Goal: Information Seeking & Learning: Learn about a topic

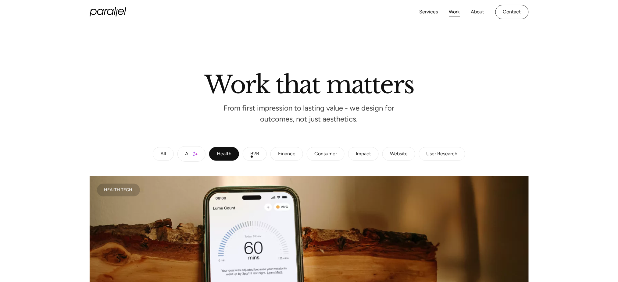
click at [252, 156] on div "B2B" at bounding box center [254, 154] width 9 height 4
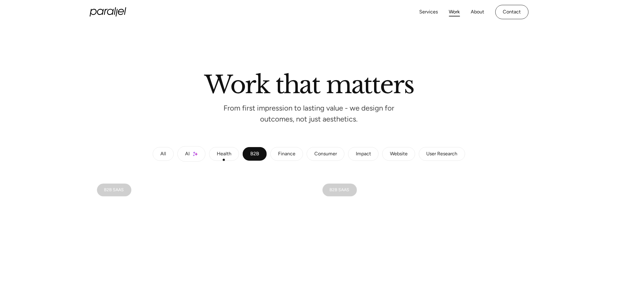
click at [224, 160] on link "Health" at bounding box center [224, 154] width 30 height 14
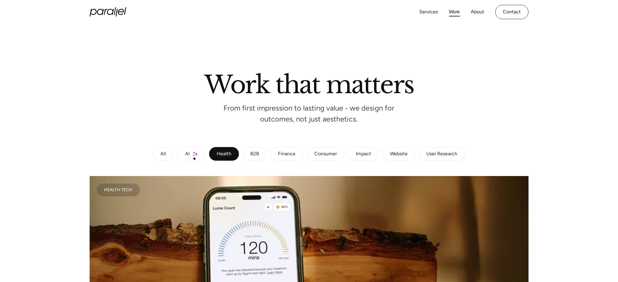
click at [193, 159] on link "AI" at bounding box center [191, 154] width 28 height 16
click at [234, 153] on link "Health" at bounding box center [224, 154] width 30 height 14
click at [260, 153] on link "B2B" at bounding box center [255, 154] width 24 height 14
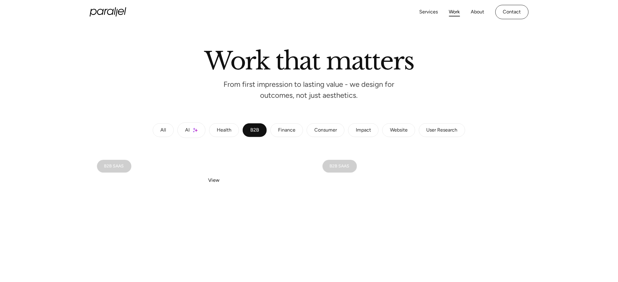
scroll to position [1, 0]
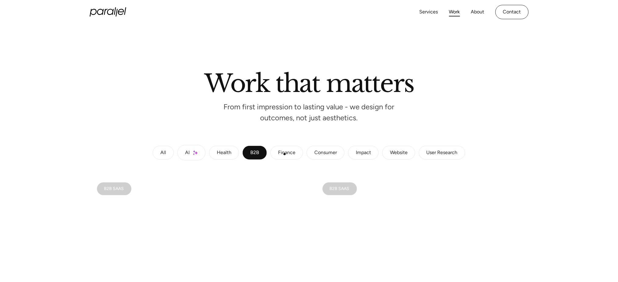
click at [285, 154] on div "Finance" at bounding box center [286, 153] width 17 height 4
click at [319, 155] on div "Consumer" at bounding box center [325, 153] width 23 height 4
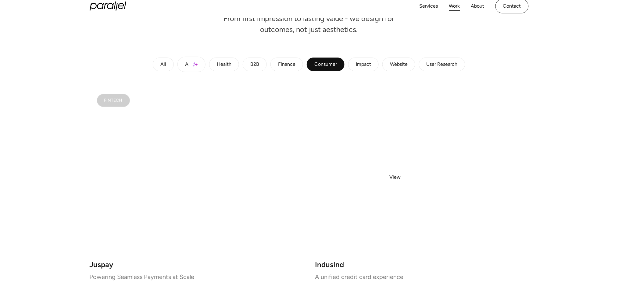
scroll to position [87, 0]
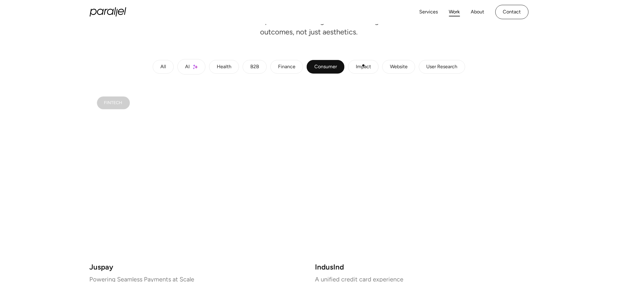
click at [363, 66] on div "Impact" at bounding box center [363, 67] width 15 height 4
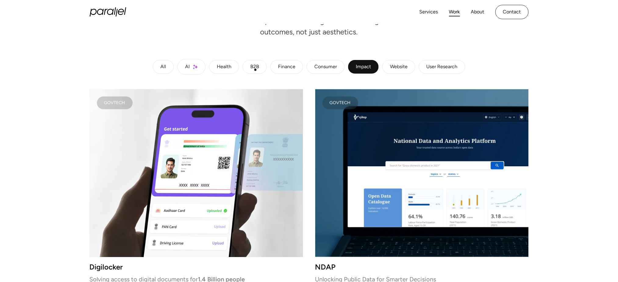
click at [255, 69] on div "B2B" at bounding box center [254, 67] width 9 height 4
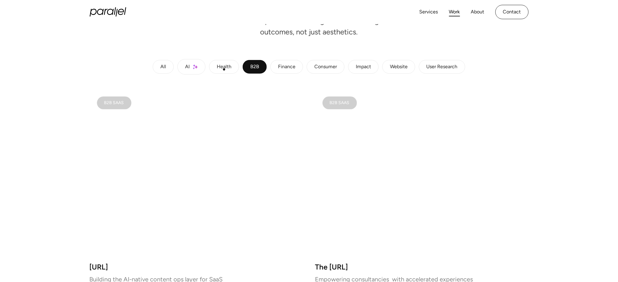
click at [224, 69] on div "Health" at bounding box center [224, 67] width 15 height 4
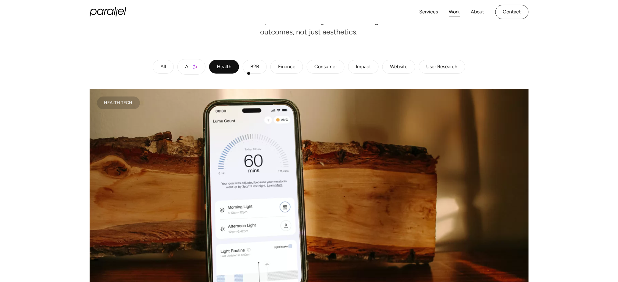
click at [249, 73] on div "All AI Health B2B Finance Consumer Impact Website User Research" at bounding box center [309, 67] width 439 height 16
click at [288, 66] on div "Finance" at bounding box center [286, 67] width 17 height 4
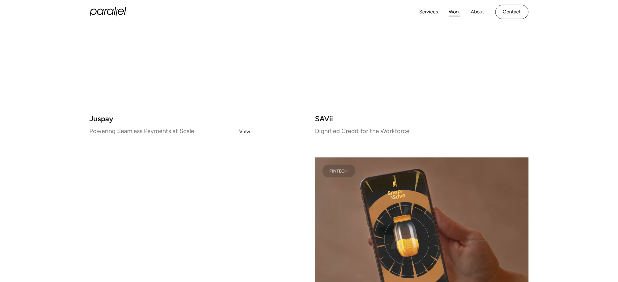
scroll to position [232, 0]
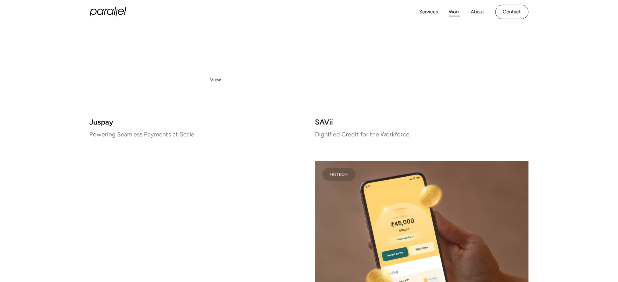
click at [215, 80] on video at bounding box center [196, 28] width 213 height 168
